Goal: Check status

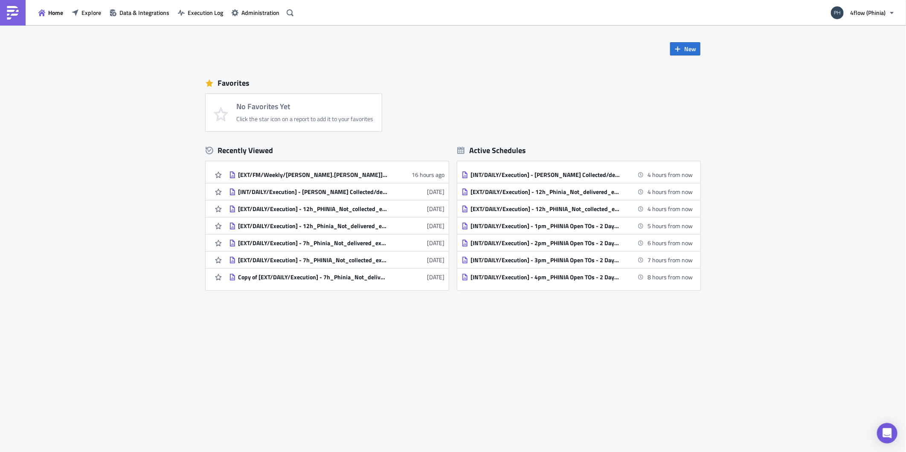
drag, startPoint x: 314, startPoint y: 180, endPoint x: 261, endPoint y: 178, distance: 52.9
click at [261, 178] on link "[EXT/FM/Weekly/bence.varga] - PHINIA - Old shipments with no billing run 16 hou…" at bounding box center [336, 174] width 215 height 17
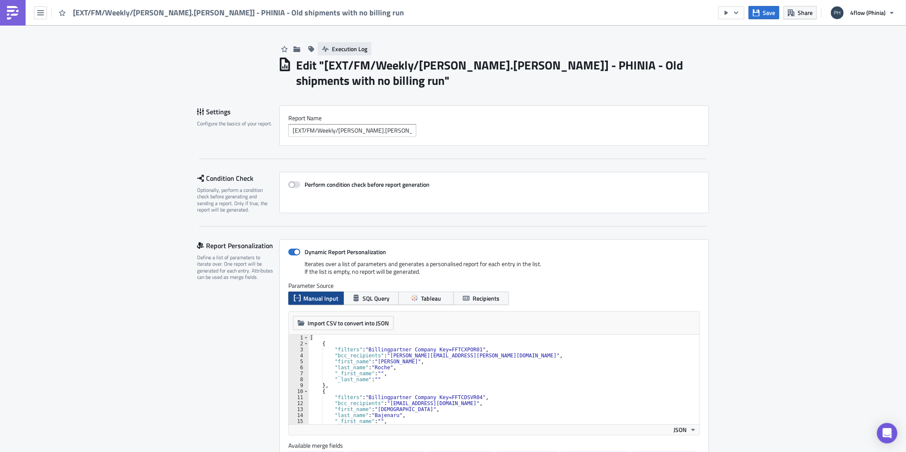
click at [346, 44] on span "Execution Log" at bounding box center [349, 48] width 35 height 9
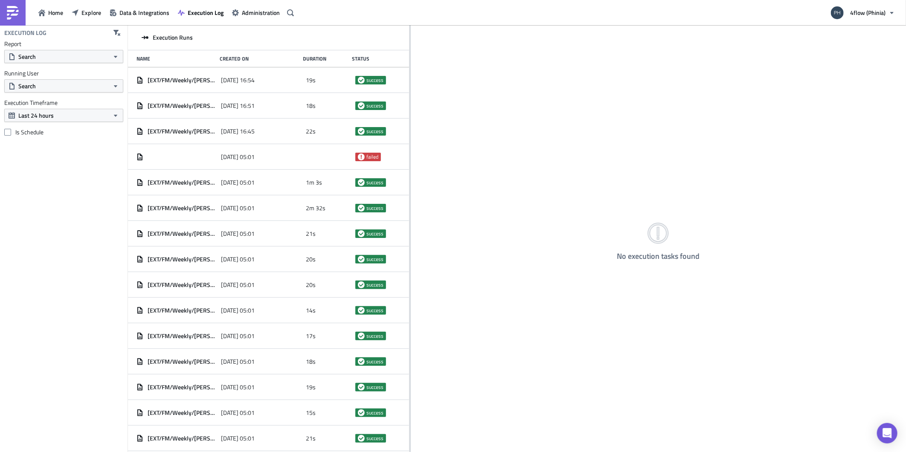
drag, startPoint x: 284, startPoint y: 58, endPoint x: 410, endPoint y: 52, distance: 126.0
click at [410, 52] on div at bounding box center [410, 239] width 1 height 428
click at [83, 11] on span "Explore" at bounding box center [91, 12] width 20 height 9
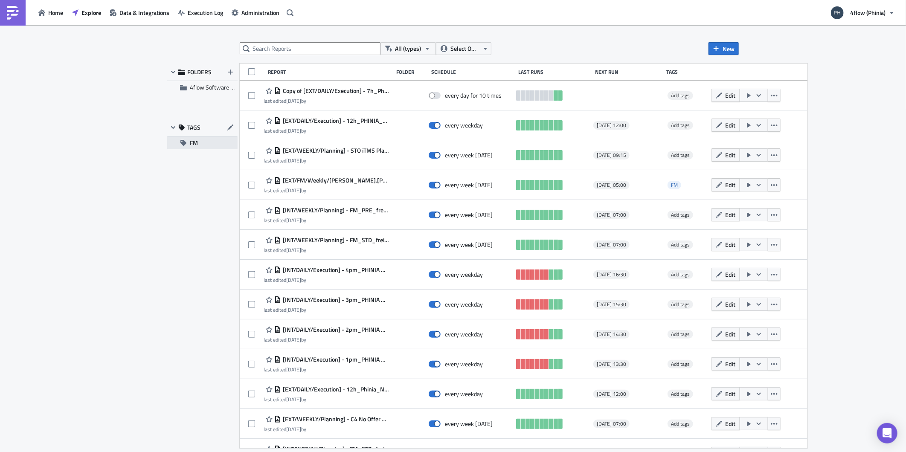
click at [193, 144] on span "FM" at bounding box center [194, 143] width 8 height 13
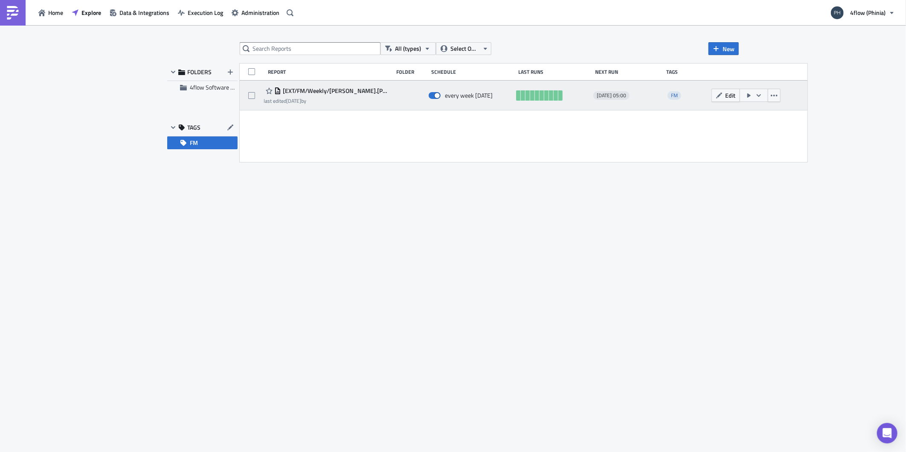
click at [321, 92] on span "[EXT/FM/Weekly/[PERSON_NAME].[PERSON_NAME]] - PHINIA - Old shipments with no bi…" at bounding box center [335, 91] width 108 height 8
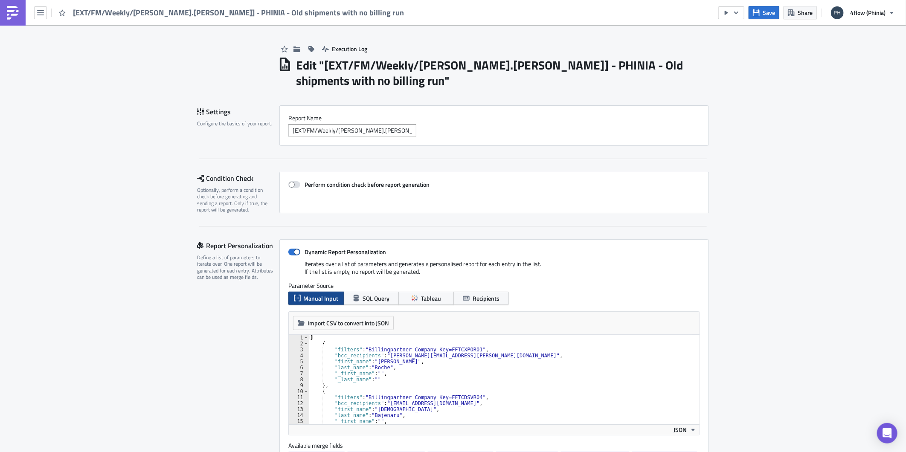
click at [747, 12] on div "Save Share 4flow (Phinia)" at bounding box center [809, 12] width 181 height 25
click at [742, 10] on button "button" at bounding box center [732, 12] width 26 height 13
